Goal: Task Accomplishment & Management: Complete application form

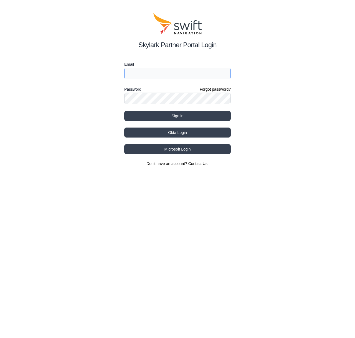
click at [154, 74] on input "Email" at bounding box center [177, 74] width 106 height 12
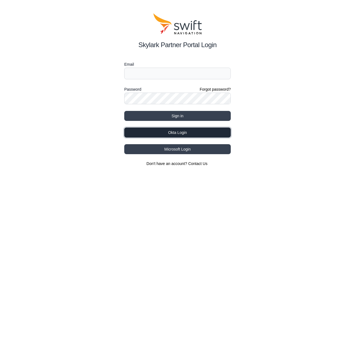
click at [175, 129] on button "Okta Login" at bounding box center [177, 132] width 106 height 10
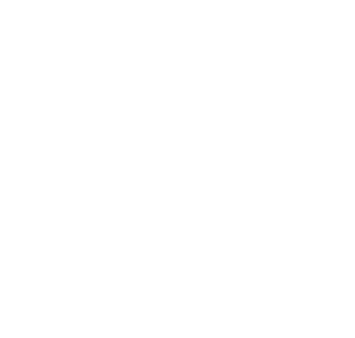
select select
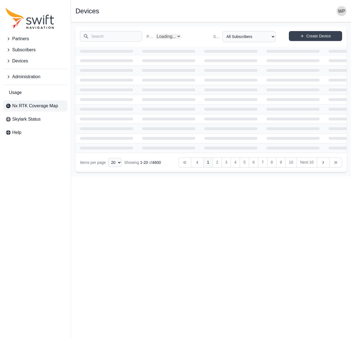
select select "Partner Name"
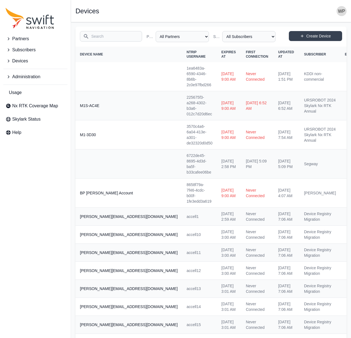
click at [22, 51] on span "Subscribers" at bounding box center [23, 50] width 23 height 7
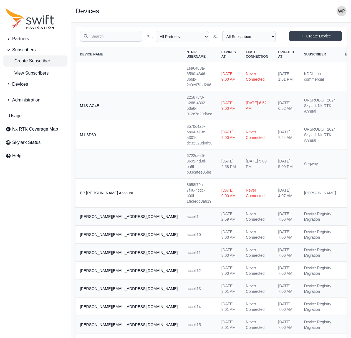
click at [24, 61] on span "Create Subscriber" at bounding box center [28, 61] width 45 height 7
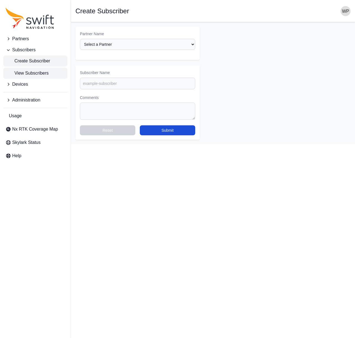
click at [25, 71] on span "View Subscribers" at bounding box center [27, 73] width 43 height 7
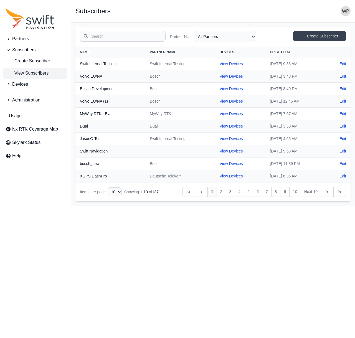
click at [103, 35] on input "Search" at bounding box center [123, 36] width 86 height 11
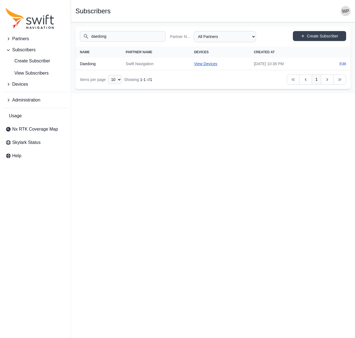
type input "daedong"
click at [194, 63] on link "View Devices" at bounding box center [205, 64] width 23 height 4
select select "0a8a6b01-d861-4f27-abef-d2127f7ba572"
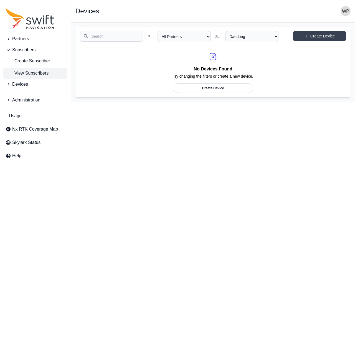
click at [43, 71] on span "View Subscribers" at bounding box center [27, 73] width 43 height 7
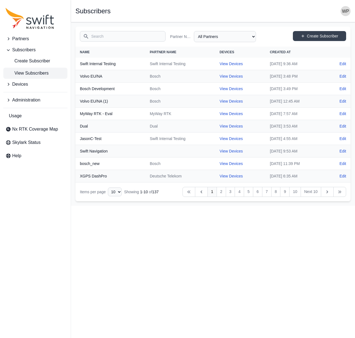
click at [116, 38] on input "Search" at bounding box center [123, 36] width 86 height 11
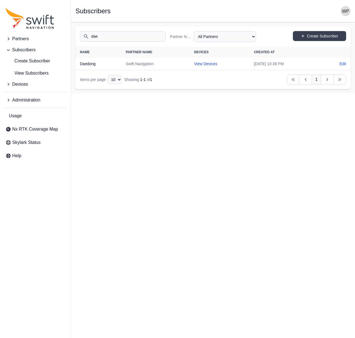
type input "dae"
click at [90, 66] on th "Daedong" at bounding box center [98, 64] width 46 height 12
click at [344, 63] on link "Edit" at bounding box center [342, 64] width 7 height 6
select select "ab3272ce-40d0-4c94-a524-96a758ab755c"
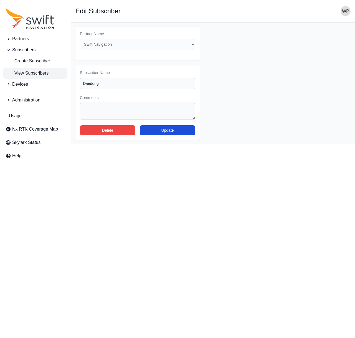
click at [32, 75] on span "View Subscribers" at bounding box center [27, 73] width 43 height 7
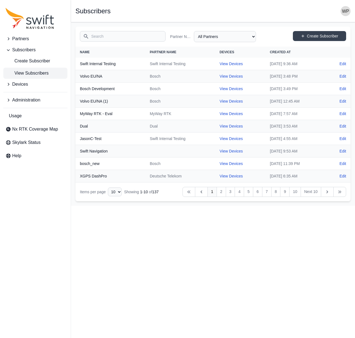
click at [34, 39] on button "Partners" at bounding box center [35, 38] width 64 height 11
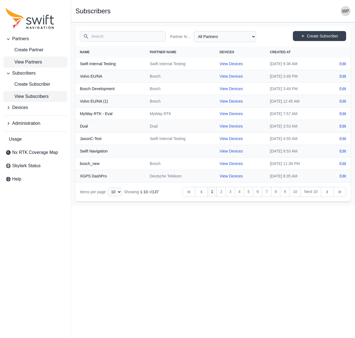
click at [35, 63] on span "View Partners" at bounding box center [24, 62] width 36 height 7
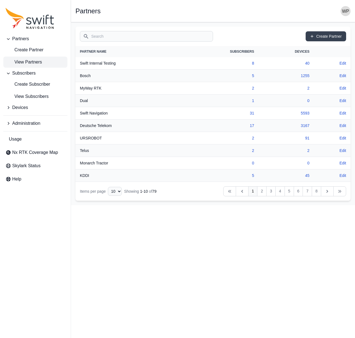
click at [34, 123] on span "Administration" at bounding box center [26, 123] width 28 height 7
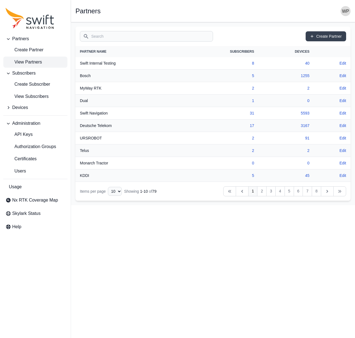
click at [33, 104] on button "Devices" at bounding box center [35, 107] width 64 height 11
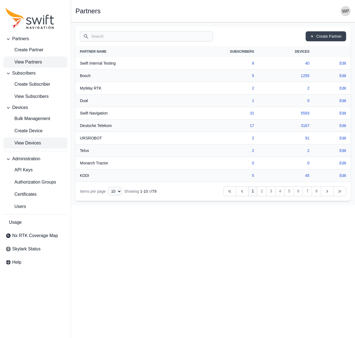
click at [39, 142] on span "View Devices" at bounding box center [23, 143] width 35 height 7
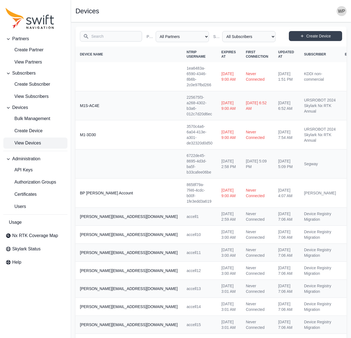
click at [114, 34] on input "Search" at bounding box center [111, 36] width 62 height 11
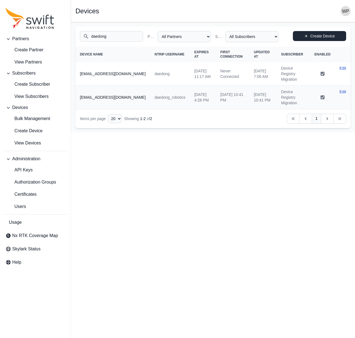
type input "daedong"
click at [320, 38] on link "Create Device" at bounding box center [319, 36] width 53 height 10
select select "ab3272ce-40d0-4c94-a524-96a758ab755c"
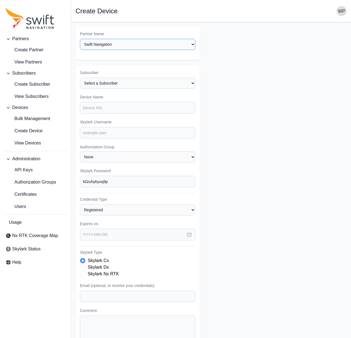
click at [151, 45] on select "Select a Partner AlpsAlpine Asensing Bad Elf Bench Mark Equipment & Supplies In…" at bounding box center [137, 44] width 115 height 11
click at [147, 84] on select "Select a Subscriber <Partner Name> - Customer 1 <Partner Name> - Customer 2 <Pa…" at bounding box center [137, 83] width 115 height 11
click at [80, 78] on select "Select a Subscriber <Partner Name> - Customer 1 <Partner Name> - Customer 2 <Pa…" at bounding box center [137, 83] width 115 height 11
click at [24, 83] on span "Create Subscriber" at bounding box center [28, 84] width 45 height 7
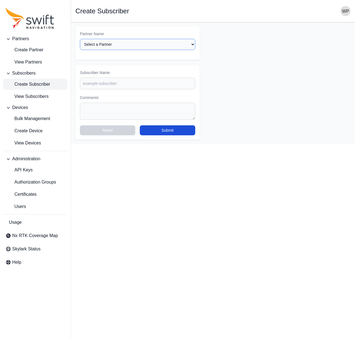
click at [120, 47] on select "Select a Partner AlpsAlpine Asensing Bad Elf Bench Mark Equipment & Supplies In…" at bounding box center [137, 44] width 115 height 11
click at [152, 85] on input "Subscriber Name" at bounding box center [137, 84] width 115 height 12
click at [128, 46] on select "Select a Partner AlpsAlpine Asensing Bad Elf Bench Mark Equipment & Supplies In…" at bounding box center [137, 44] width 115 height 11
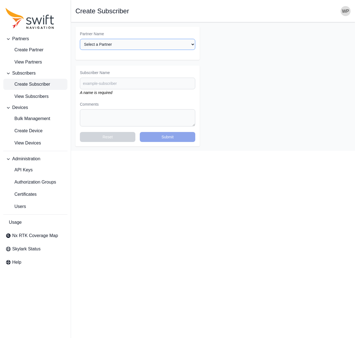
click at [147, 44] on select "Select a Partner AlpsAlpine Asensing Bad Elf Bench Mark Equipment & Supplies In…" at bounding box center [137, 44] width 115 height 11
select select "ab3272ce-40d0-4c94-a524-96a758ab755c"
click at [80, 39] on select "Select a Partner AlpsAlpine Asensing Bad Elf Bench Mark Equipment & Supplies In…" at bounding box center [137, 44] width 115 height 11
click at [139, 84] on input "Subscriber Name" at bounding box center [137, 84] width 115 height 12
click at [108, 80] on input "Subscriber Name" at bounding box center [137, 84] width 115 height 12
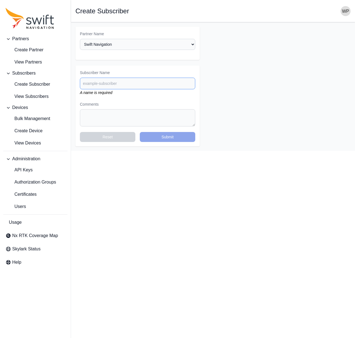
paste input "neubility"
type input "Neubility"
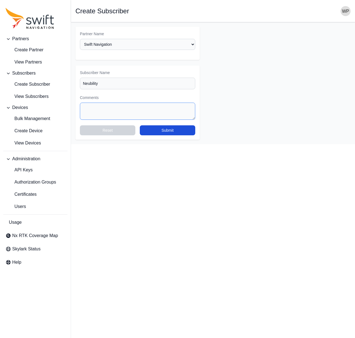
click at [137, 115] on textarea "Comments" at bounding box center [137, 111] width 115 height 17
click at [162, 131] on button "Submit" at bounding box center [167, 130] width 55 height 10
select select "ab3272ce-40d0-4c94-a524-96a758ab755c"
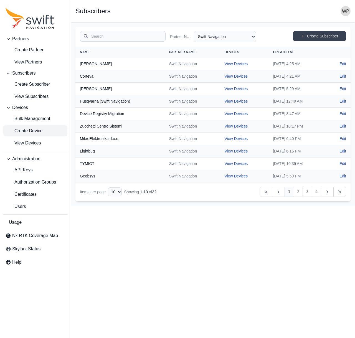
click at [40, 131] on span "Create Device" at bounding box center [24, 130] width 37 height 7
select select "ab3272ce-40d0-4c94-a524-96a758ab755c"
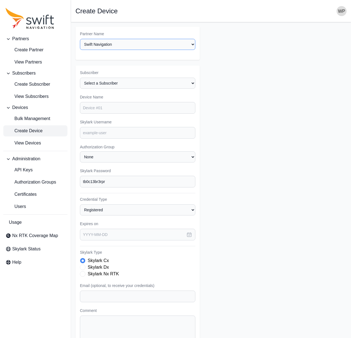
click at [119, 45] on select "Select a Partner AlpsAlpine Asensing Bad Elf Bench Mark Equipment & Supplies In…" at bounding box center [137, 44] width 115 height 11
click at [155, 86] on select "Select a Subscriber <Partner Name> - Customer 1 <Partner Name> - Customer 2 <Pa…" at bounding box center [137, 83] width 115 height 11
select select "40518cb4-125b-4e53-87f2-7e619a0488ae"
click at [80, 78] on select "Select a Subscriber <Partner Name> - Customer 1 <Partner Name> - Customer 2 <Pa…" at bounding box center [137, 83] width 115 height 11
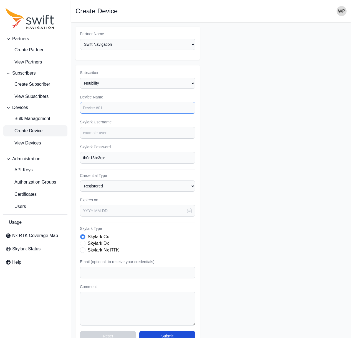
click at [118, 109] on input "Device Name" at bounding box center [137, 108] width 115 height 12
paste input "Neubility"
click at [105, 108] on input "neubility" at bounding box center [137, 108] width 115 height 12
click at [113, 132] on input "Skylark Username" at bounding box center [137, 133] width 115 height 12
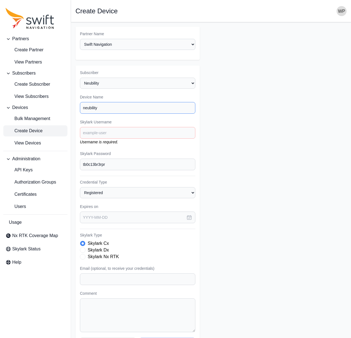
click at [99, 102] on input "neubility" at bounding box center [137, 108] width 115 height 12
click at [103, 108] on input "neubility" at bounding box center [137, 108] width 115 height 12
type input "neubility-device"
click at [101, 130] on input "Skylark Username" at bounding box center [137, 133] width 115 height 12
paste input "neubility"
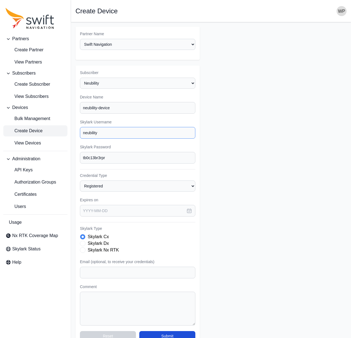
type input "neubility"
click at [224, 168] on form "Partner Name Select a Partner AlpsAlpine Asensing Bad Elf Bench Mark Equipment …" at bounding box center [210, 186] width 271 height 319
click at [130, 158] on input "tb0c13br3rpr" at bounding box center [137, 158] width 115 height 12
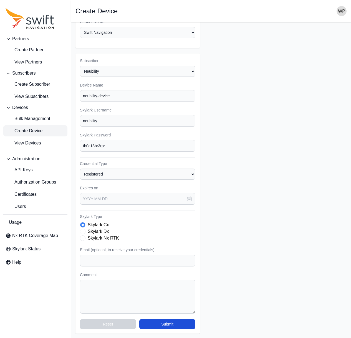
click at [190, 200] on icon "button" at bounding box center [189, 199] width 6 height 6
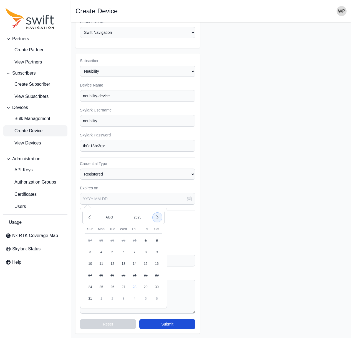
click at [158, 220] on icon "button" at bounding box center [157, 218] width 6 height 6
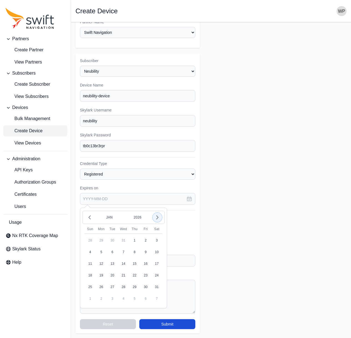
click at [158, 220] on icon "button" at bounding box center [157, 218] width 6 height 6
click at [92, 216] on icon "button" at bounding box center [90, 218] width 6 height 6
click at [157, 274] on button "28" at bounding box center [156, 275] width 11 height 11
type input "[DATE]"
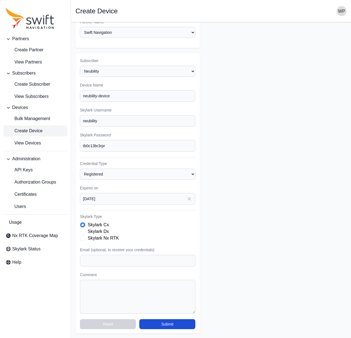
click at [205, 247] on form "Partner Name Select a Partner AlpsAlpine Asensing Bad Elf Bench Mark Equipment …" at bounding box center [210, 174] width 271 height 319
click at [165, 268] on div "Subscriber Select a Subscriber <Partner Name> - Customer 1 <Partner Name> - Cus…" at bounding box center [137, 193] width 124 height 280
click at [166, 264] on input "Email (optional, to receive your credentials)" at bounding box center [137, 261] width 115 height 12
type input "[EMAIL_ADDRESS][DOMAIN_NAME]"
click at [153, 294] on textarea "Comment" at bounding box center [137, 297] width 115 height 34
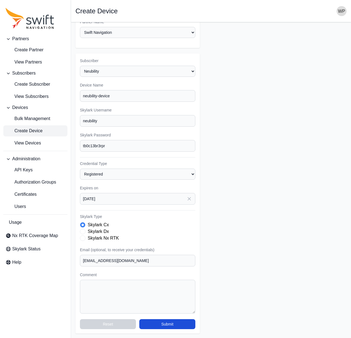
click at [150, 180] on div "Subscriber Select a Subscriber <Partner Name> - Customer 1 <Partner Name> - Cus…" at bounding box center [137, 193] width 124 height 280
click at [152, 173] on select "Registered Preprovisioned" at bounding box center [137, 174] width 115 height 11
click at [80, 169] on select "Registered Preprovisioned" at bounding box center [137, 174] width 115 height 11
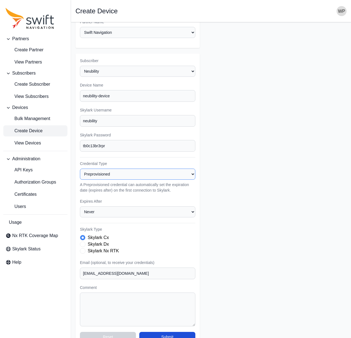
click at [154, 172] on select "Registered Preprovisioned" at bounding box center [137, 174] width 115 height 11
select select "registered"
click at [80, 169] on select "Registered Preprovisioned" at bounding box center [137, 174] width 115 height 11
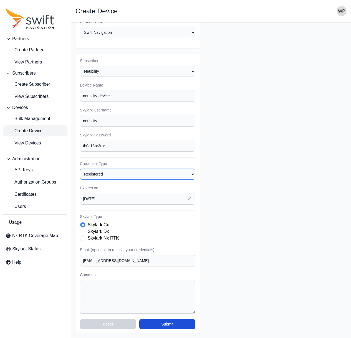
click at [174, 175] on select "Registered Preprovisioned" at bounding box center [137, 174] width 115 height 11
click at [80, 169] on select "Registered Preprovisioned" at bounding box center [137, 174] width 115 height 11
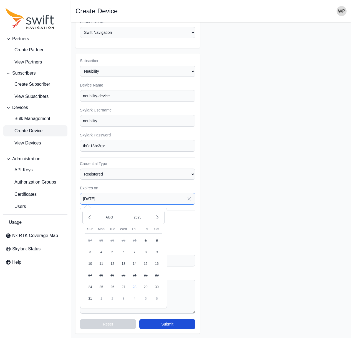
click at [170, 201] on input "[DATE]" at bounding box center [137, 199] width 115 height 12
click at [215, 201] on form "Partner Name Select a Partner AlpsAlpine Asensing Bad Elf Bench Mark Equipment …" at bounding box center [210, 174] width 271 height 319
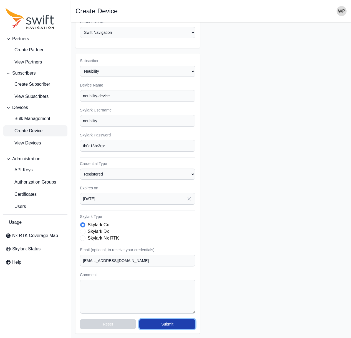
click at [160, 325] on button "Submit" at bounding box center [167, 324] width 56 height 10
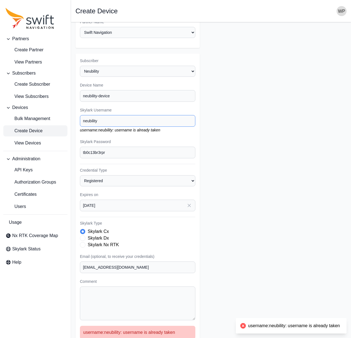
click at [162, 126] on input "neubility" at bounding box center [137, 121] width 115 height 12
drag, startPoint x: 137, startPoint y: 120, endPoint x: 39, endPoint y: 115, distance: 98.5
click at [39, 115] on div "Partners Create Partner View Partners Subscribers Create Subscriber View Subscr…" at bounding box center [175, 186] width 351 height 353
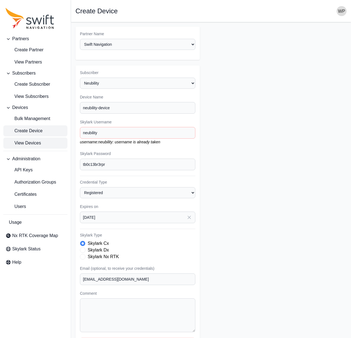
click at [46, 144] on link "View Devices" at bounding box center [35, 142] width 64 height 11
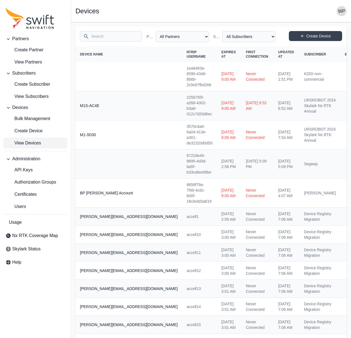
click at [103, 35] on input "Search" at bounding box center [111, 36] width 62 height 11
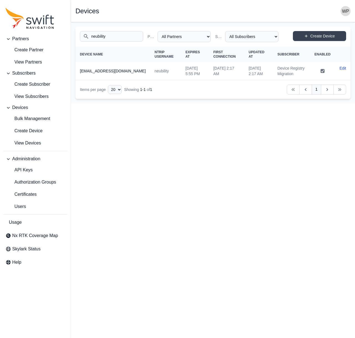
type input "neubility"
click at [150, 73] on td "neubility" at bounding box center [165, 71] width 31 height 18
click at [343, 68] on link "Edit" at bounding box center [342, 68] width 7 height 6
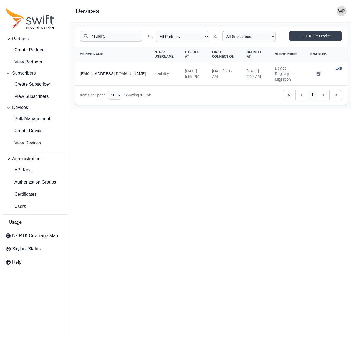
select select "ab3272ce-40d0-4c94-a524-96a758ab755c"
select select "7e8434a2-c6ea-49f0-86b6-41d2490d7345"
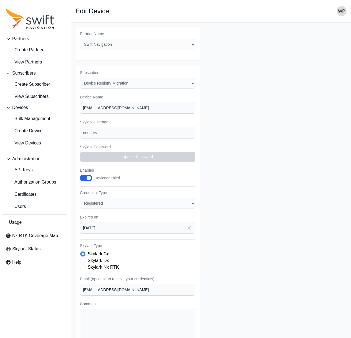
click at [212, 109] on form "Partner Name Select a Partner AlpsAlpine Asensing Bad Elf Bench Mark Equipment …" at bounding box center [210, 195] width 271 height 336
click at [218, 116] on form "Partner Name Select a Partner AlpsAlpine Asensing Bad Elf Bench Mark Equipment …" at bounding box center [210, 195] width 271 height 336
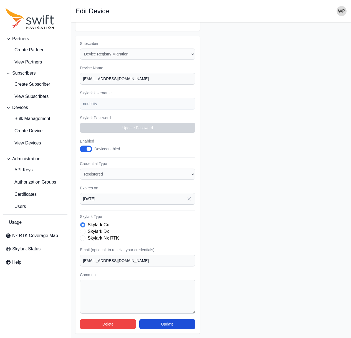
click at [224, 227] on form "Partner Name Select a Partner AlpsAlpine Asensing Bad Elf Bench Mark Equipment …" at bounding box center [210, 166] width 271 height 336
